Goal: Check status

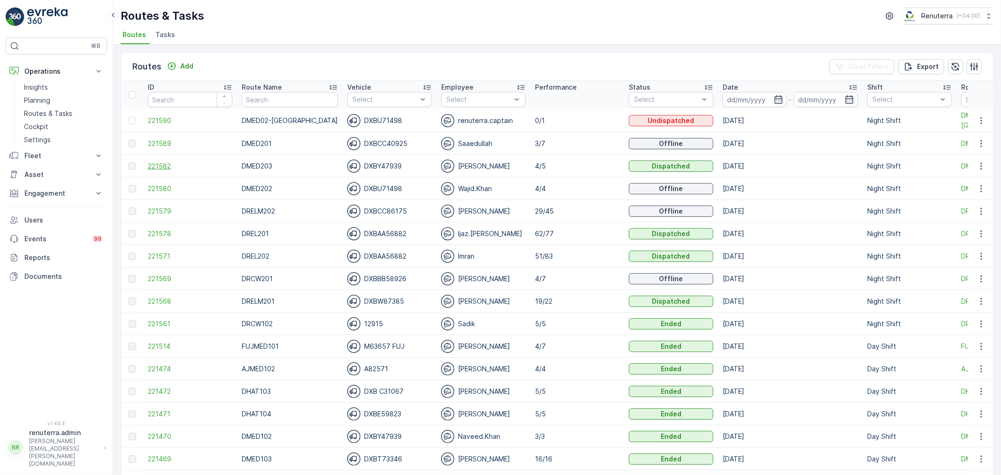
click at [159, 166] on span "221582" at bounding box center [190, 165] width 84 height 9
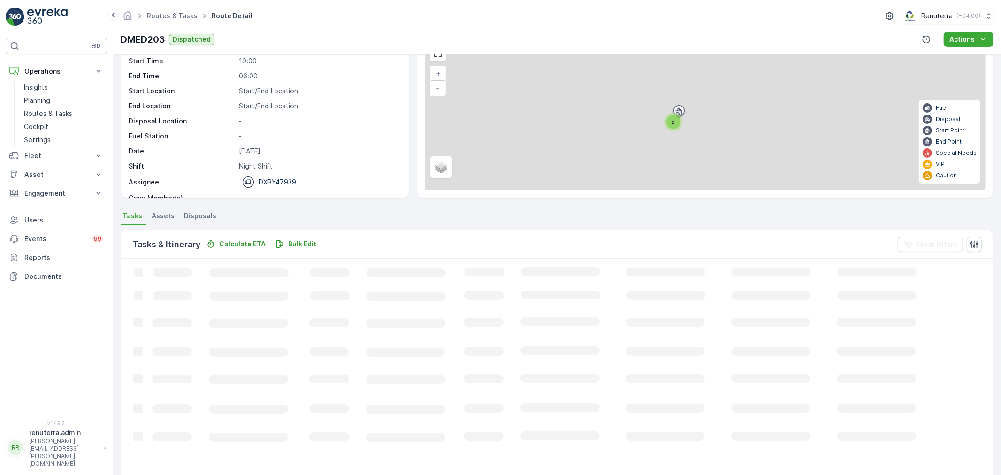
scroll to position [16, 0]
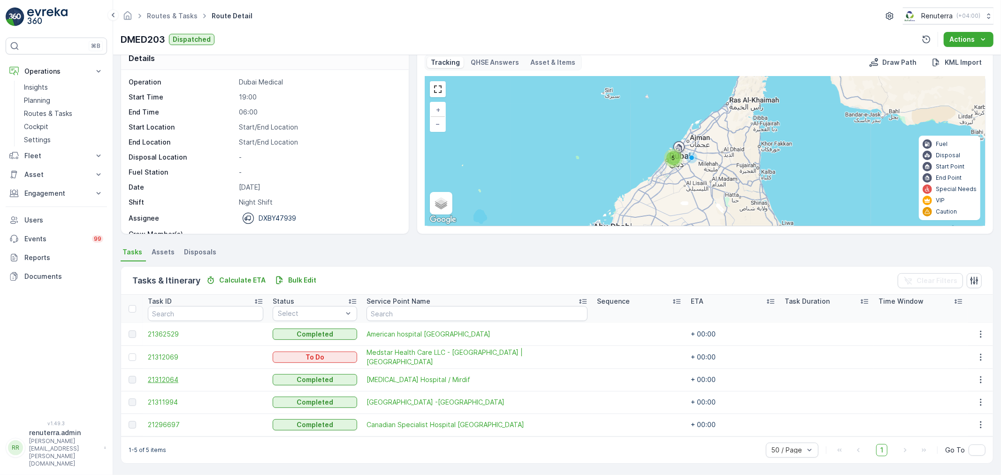
click at [168, 379] on span "21312064" at bounding box center [205, 379] width 115 height 9
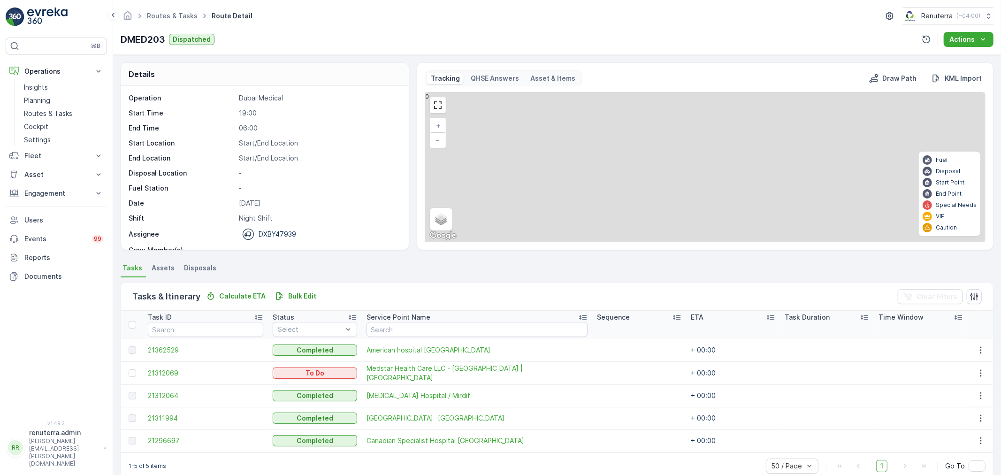
drag, startPoint x: 663, startPoint y: 130, endPoint x: 679, endPoint y: 230, distance: 101.7
click at [679, 230] on div "2 + − Satellite Roadmap Terrain Hybrid Leaflet Keyboard shortcuts Map Data Map …" at bounding box center [705, 166] width 560 height 149
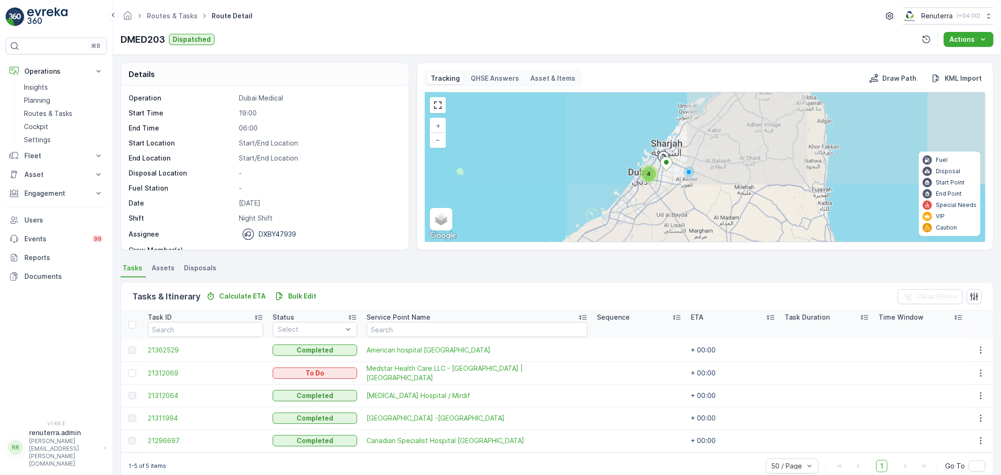
drag, startPoint x: 656, startPoint y: 124, endPoint x: 669, endPoint y: 188, distance: 65.1
click at [669, 188] on div "4 + − Satellite Roadmap Terrain Hybrid Leaflet Keyboard shortcuts Map Data Map …" at bounding box center [705, 166] width 560 height 149
